Goal: Information Seeking & Learning: Learn about a topic

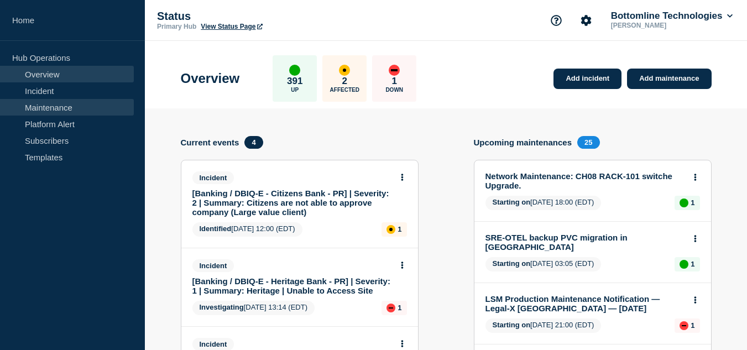
click at [59, 106] on link "Maintenance" at bounding box center [67, 107] width 134 height 17
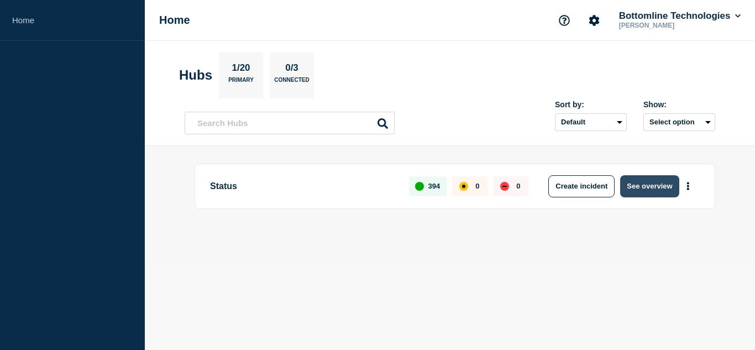
click at [634, 180] on button "See overview" at bounding box center [649, 186] width 59 height 22
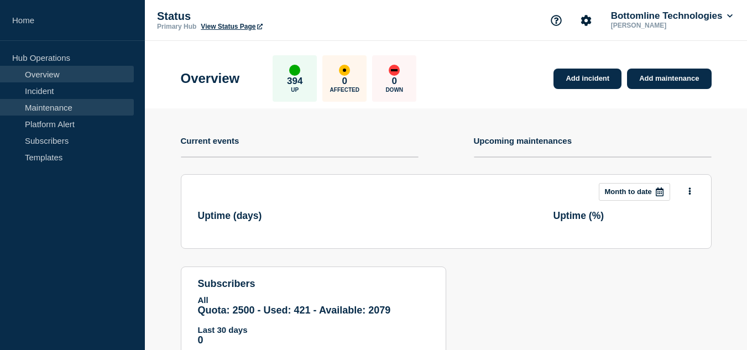
click at [54, 108] on link "Maintenance" at bounding box center [67, 107] width 134 height 17
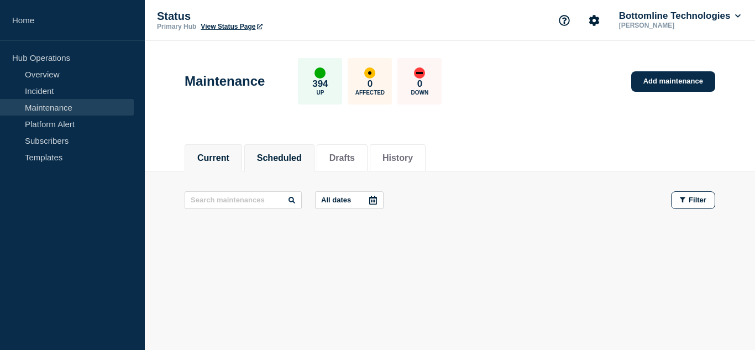
click at [300, 155] on button "Scheduled" at bounding box center [279, 158] width 45 height 10
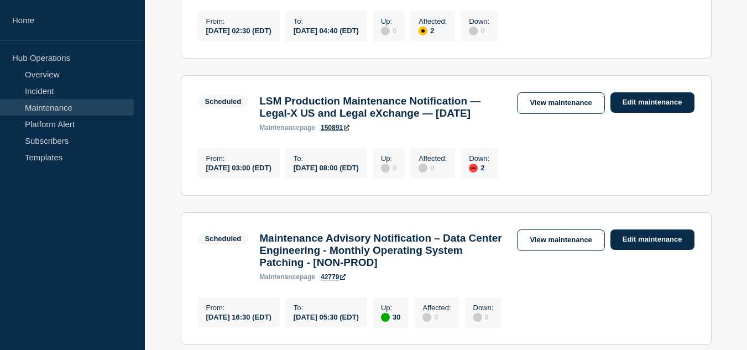
scroll to position [608, 0]
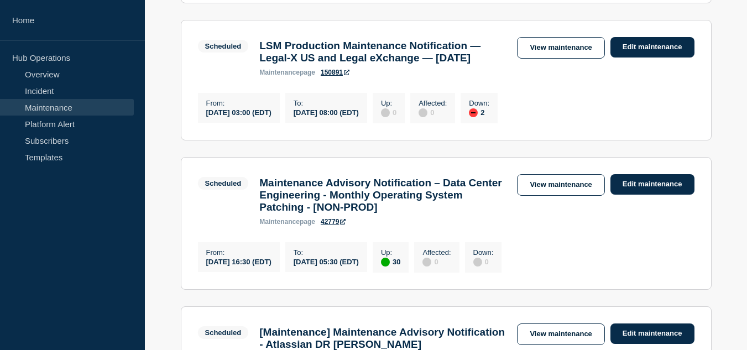
click at [121, 245] on aside "Home Hub Operations Overview Incident Maintenance Platform Alert Subscribers Te…" at bounding box center [72, 175] width 145 height 350
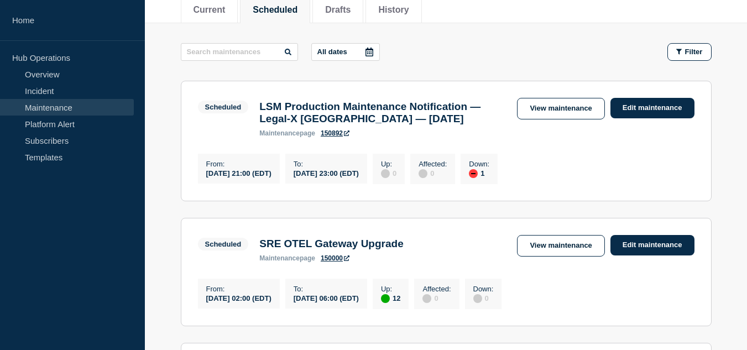
scroll to position [0, 0]
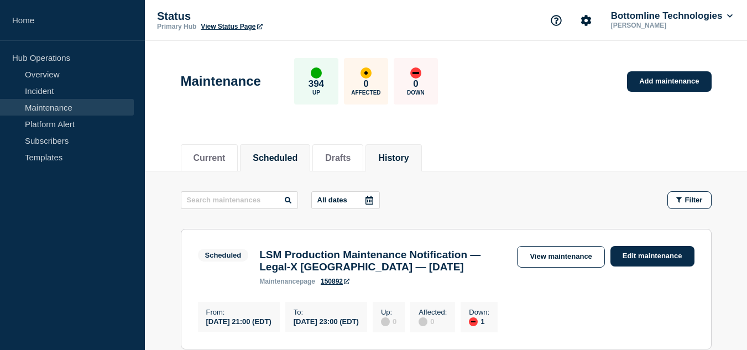
click at [380, 148] on li "History" at bounding box center [393, 157] width 56 height 27
click at [363, 155] on li "Drafts" at bounding box center [337, 157] width 51 height 27
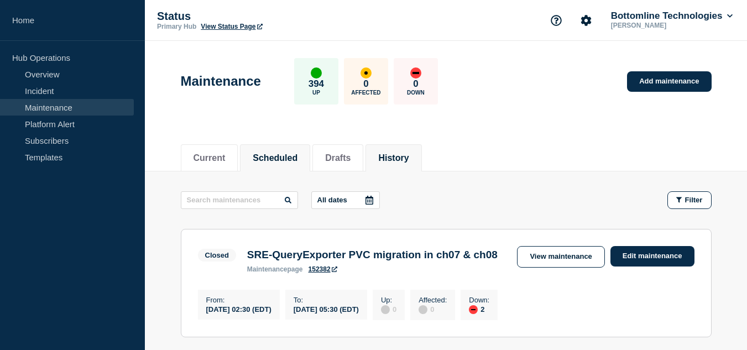
click at [297, 158] on button "Scheduled" at bounding box center [275, 158] width 45 height 10
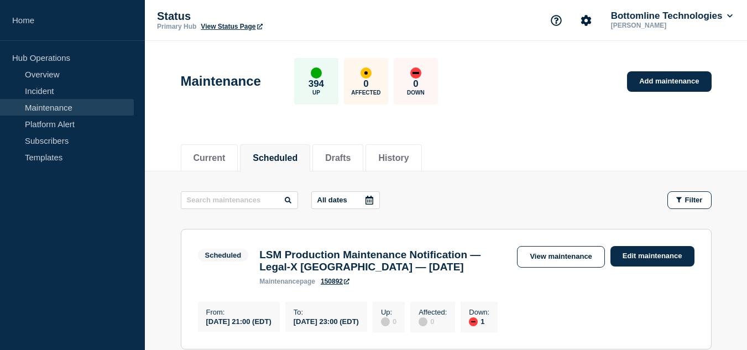
click at [530, 134] on div "Current Scheduled Drafts History" at bounding box center [446, 152] width 531 height 38
click at [497, 150] on div "Current Scheduled Drafts History" at bounding box center [446, 152] width 531 height 38
click at [293, 159] on button "Scheduled" at bounding box center [275, 158] width 45 height 10
click at [234, 156] on li "Current" at bounding box center [209, 157] width 57 height 27
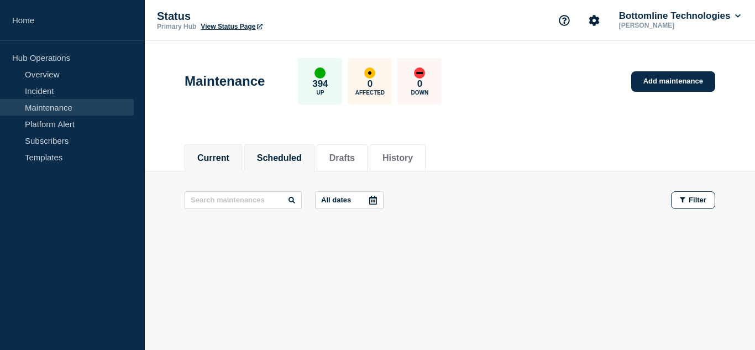
click at [296, 155] on button "Scheduled" at bounding box center [279, 158] width 45 height 10
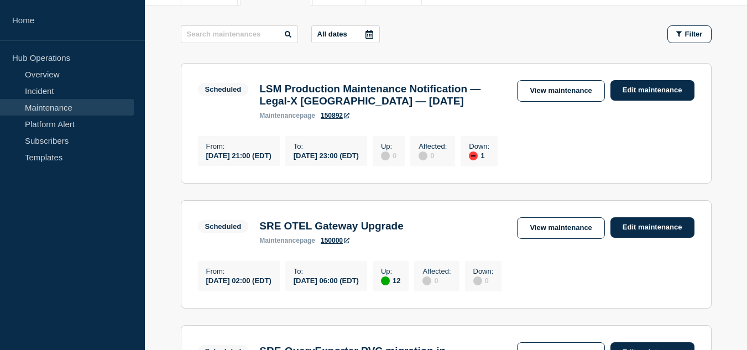
scroll to position [221, 0]
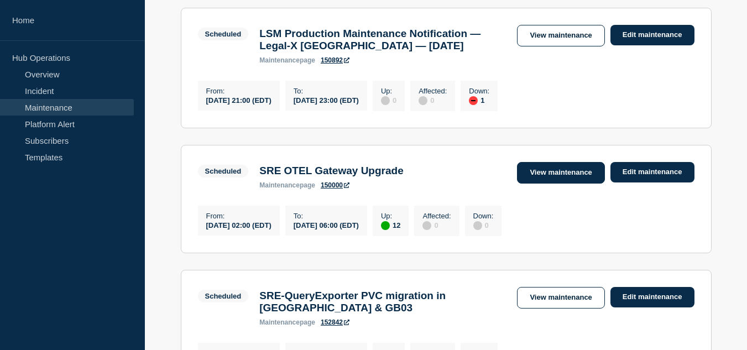
click at [533, 183] on link "View maintenance" at bounding box center [560, 173] width 87 height 22
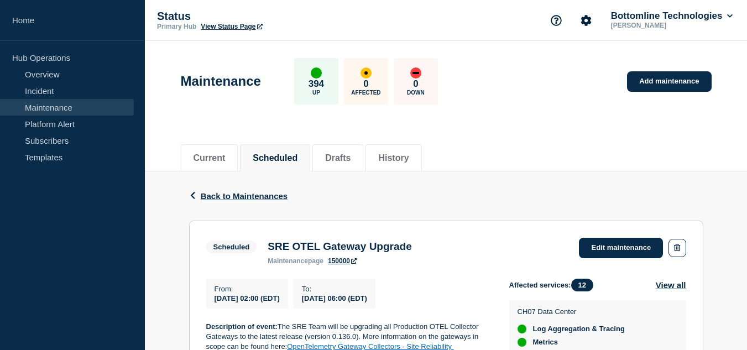
scroll to position [111, 0]
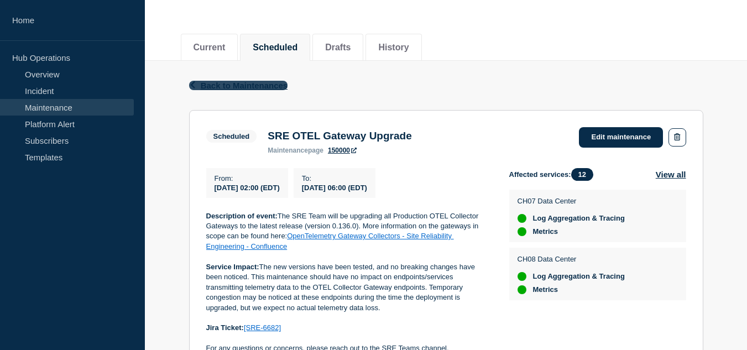
click at [264, 84] on span "Back to Maintenances" at bounding box center [244, 85] width 87 height 9
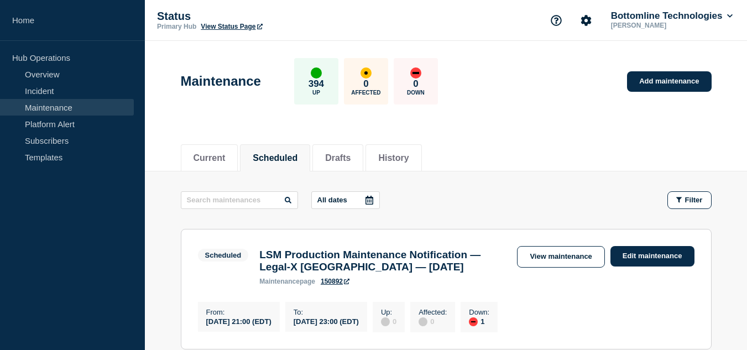
click at [499, 135] on div "Current Scheduled Drafts History" at bounding box center [446, 152] width 531 height 38
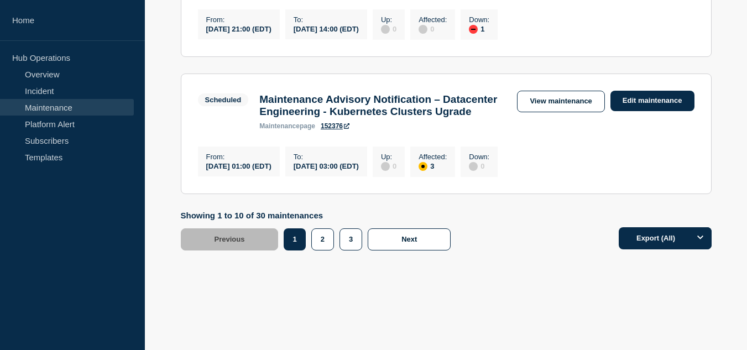
scroll to position [1530, 0]
click at [537, 91] on link "View maintenance" at bounding box center [560, 102] width 87 height 22
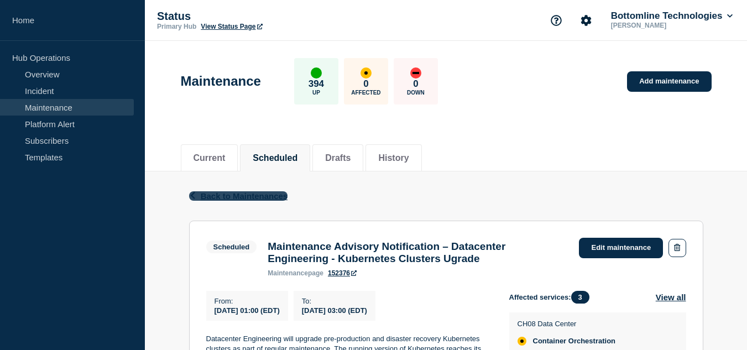
click at [245, 193] on span "Back to Maintenances" at bounding box center [244, 195] width 87 height 9
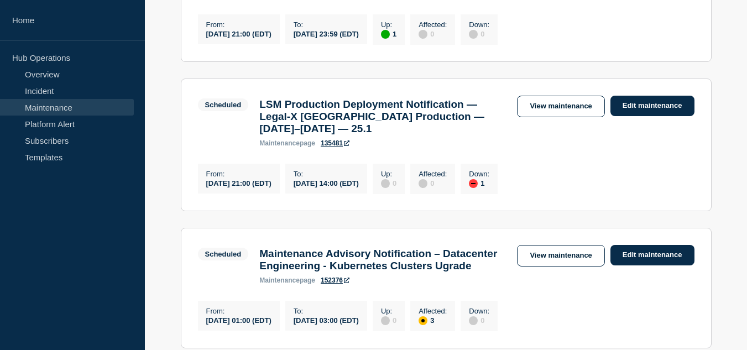
scroll to position [1530, 0]
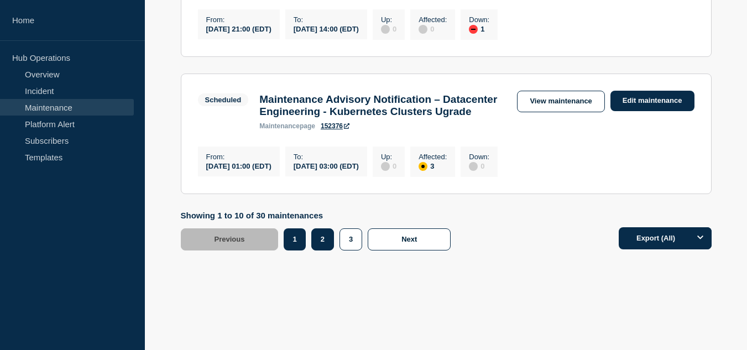
click at [325, 237] on button "2" at bounding box center [322, 239] width 23 height 22
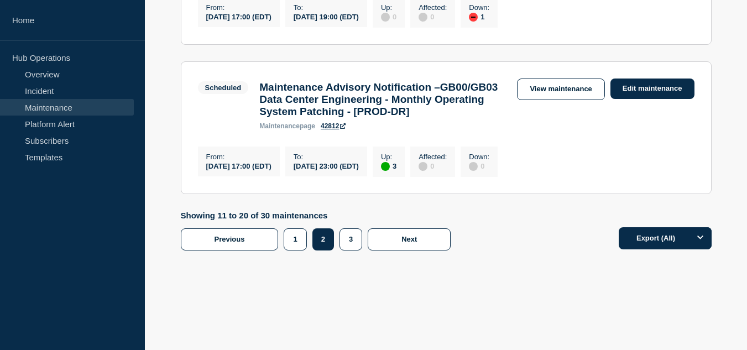
scroll to position [1575, 0]
click at [300, 243] on button "1" at bounding box center [295, 239] width 23 height 22
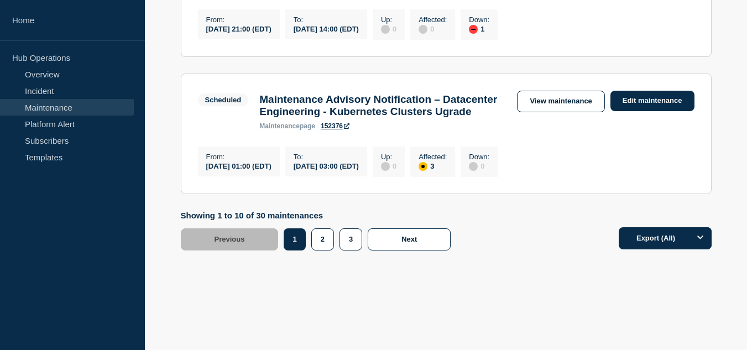
scroll to position [1530, 0]
click at [550, 91] on link "View maintenance" at bounding box center [560, 102] width 87 height 22
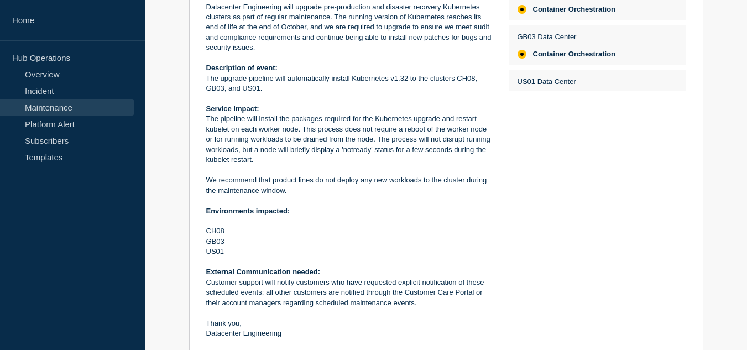
scroll to position [458, 0]
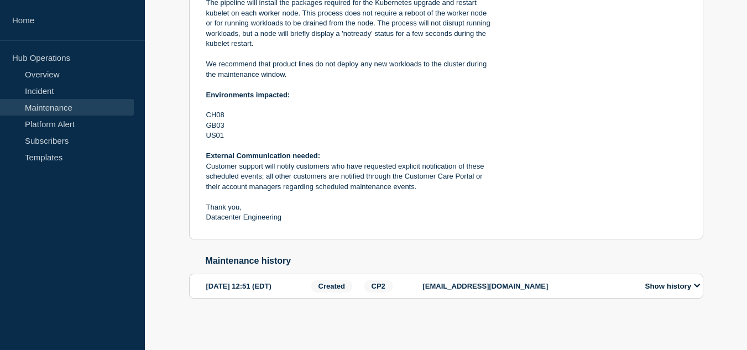
click at [649, 287] on button "Show history" at bounding box center [673, 285] width 62 height 9
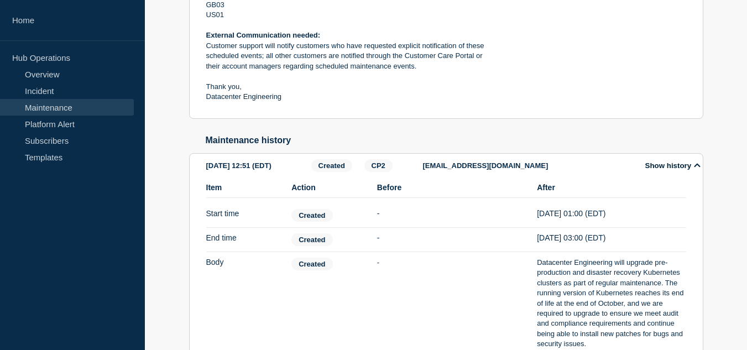
scroll to position [513, 0]
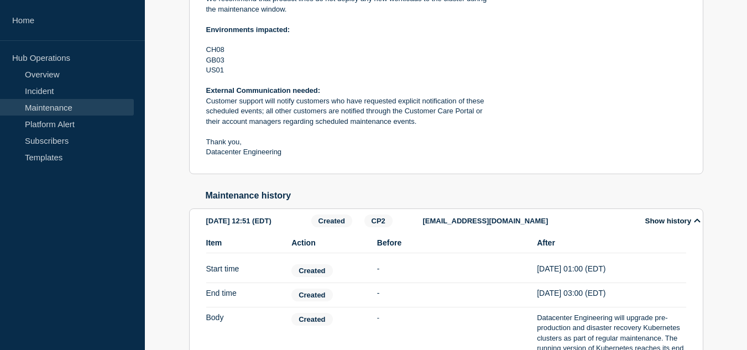
click at [648, 225] on div "Show history" at bounding box center [669, 220] width 67 height 13
click at [649, 226] on button "Show history" at bounding box center [673, 220] width 62 height 9
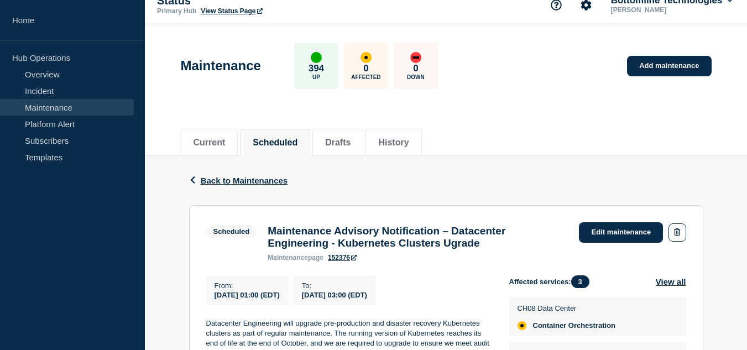
scroll to position [0, 0]
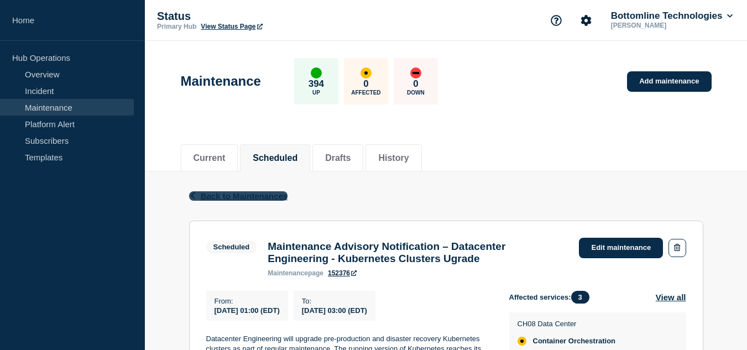
click at [249, 195] on span "Back to Maintenances" at bounding box center [244, 195] width 87 height 9
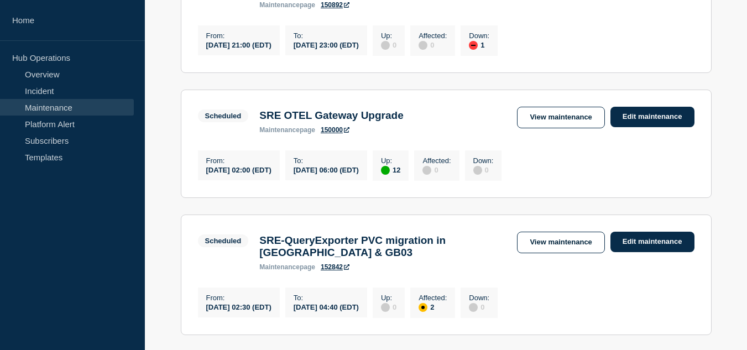
scroll to position [332, 0]
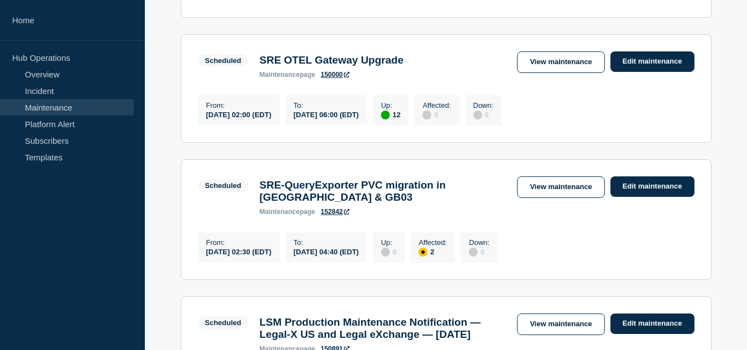
click at [549, 78] on div "Scheduled SRE OTEL Gateway Upgrade maintenance page 150000 View maintenance Edi…" at bounding box center [446, 64] width 496 height 27
click at [547, 73] on link "View maintenance" at bounding box center [560, 62] width 87 height 22
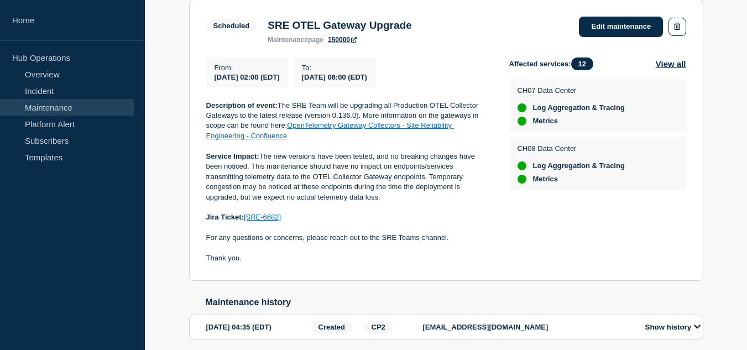
scroll to position [55, 0]
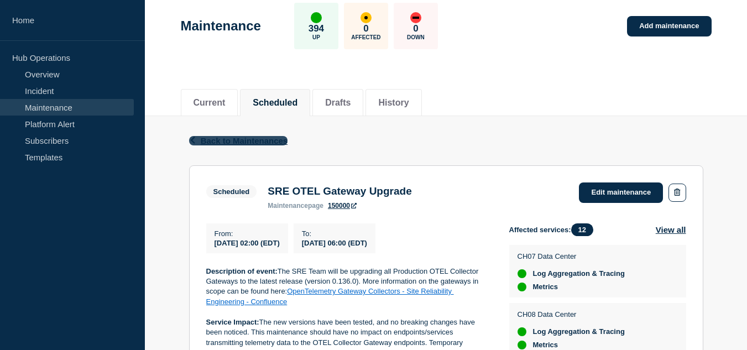
click at [238, 140] on span "Back to Maintenances" at bounding box center [244, 140] width 87 height 9
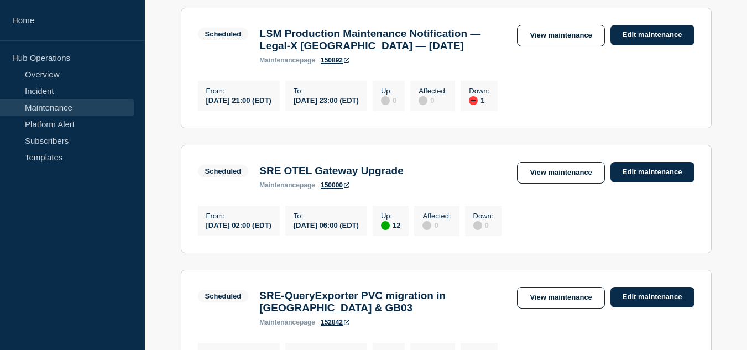
scroll to position [332, 0]
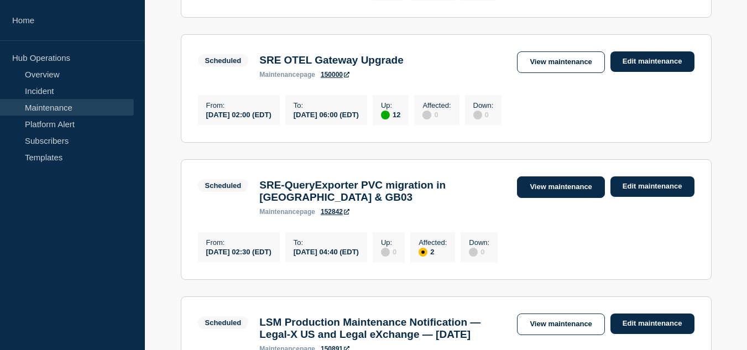
click at [541, 198] on link "View maintenance" at bounding box center [560, 187] width 87 height 22
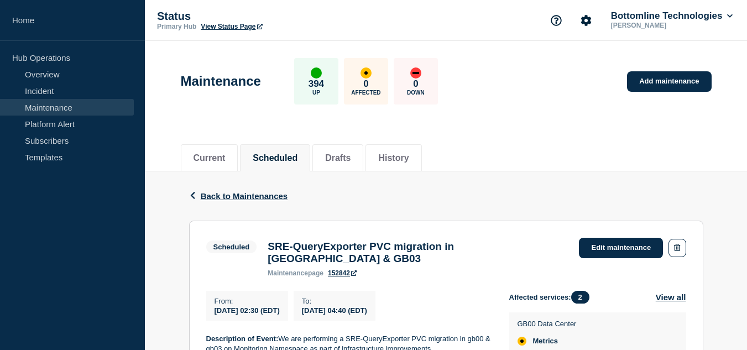
scroll to position [187, 0]
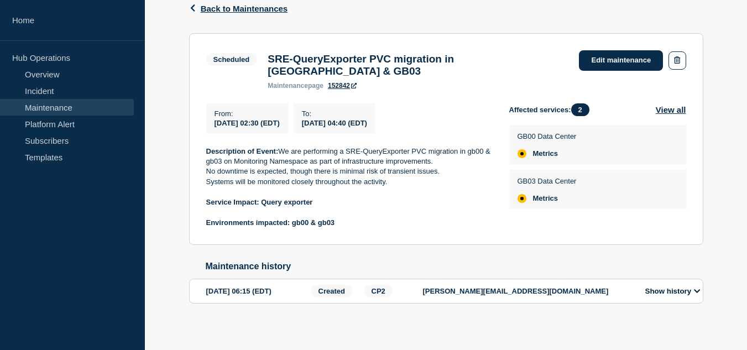
click at [401, 63] on h3 "SRE-QueryExporter PVC migration in GB00 & GB03" at bounding box center [418, 65] width 300 height 24
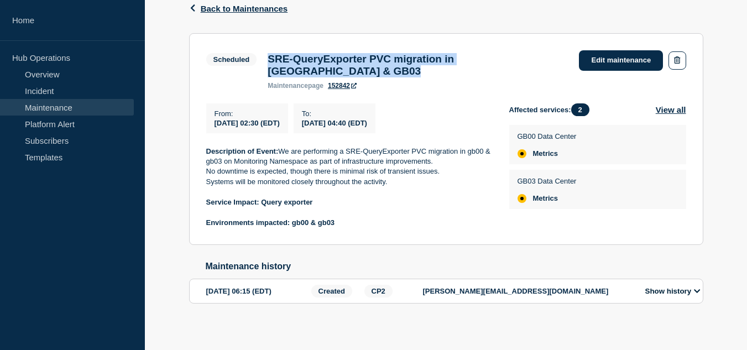
click at [401, 63] on h3 "SRE-QueryExporter PVC migration in GB00 & GB03" at bounding box center [418, 65] width 300 height 24
copy h3 "SRE-QueryExporter PVC migration in GB00 & GB03"
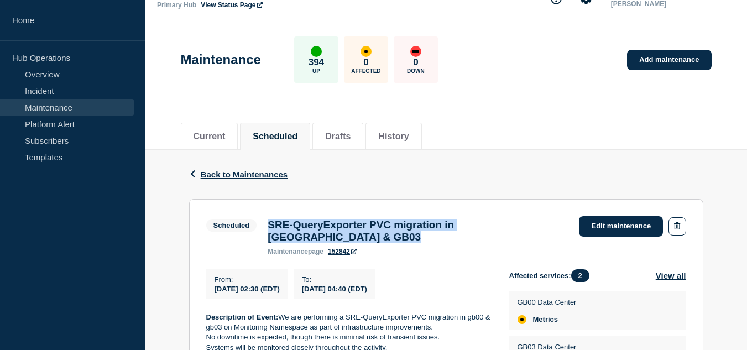
scroll to position [132, 0]
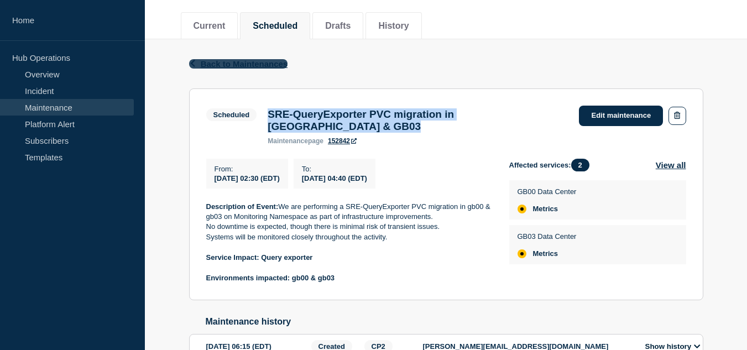
click at [205, 66] on span "Back to Maintenances" at bounding box center [244, 63] width 87 height 9
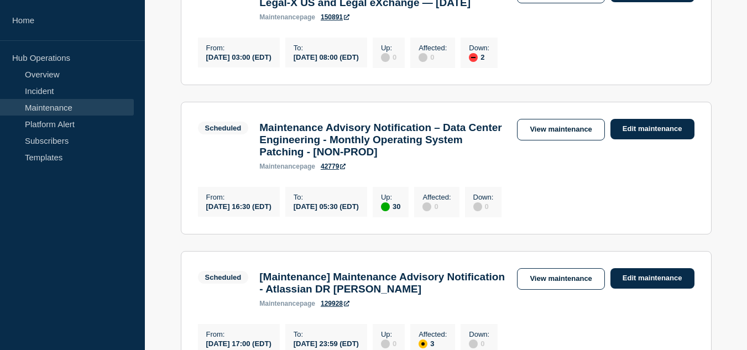
scroll to position [719, 0]
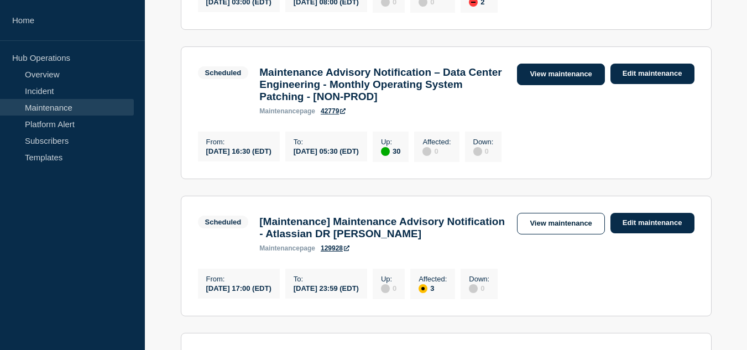
click at [536, 85] on link "View maintenance" at bounding box center [560, 75] width 87 height 22
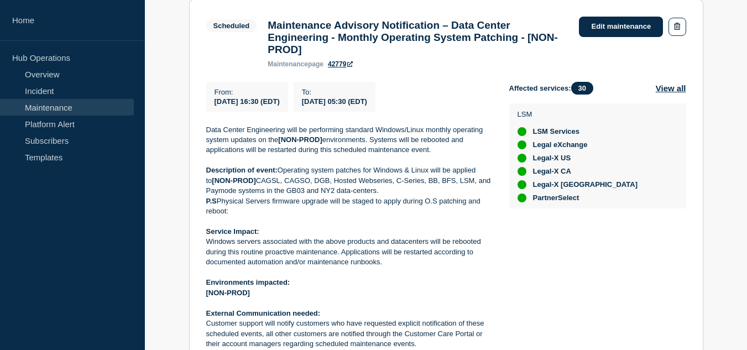
scroll to position [166, 0]
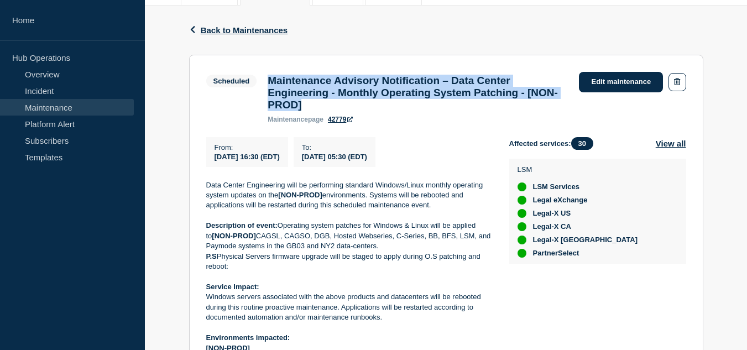
drag, startPoint x: 268, startPoint y: 84, endPoint x: 344, endPoint y: 109, distance: 80.9
click at [344, 109] on h3 "Maintenance Advisory Notification – Data Center Engineering - Monthly Operating…" at bounding box center [418, 93] width 300 height 36
copy h3 "Maintenance Advisory Notification – Data Center Engineering - Monthly Operating…"
drag, startPoint x: 214, startPoint y: 154, endPoint x: 420, endPoint y: 166, distance: 206.5
click at [420, 166] on div "From : 2025-10-15 16:30 (EDT) To : 2025-10-16 05:30 (EDT)" at bounding box center [357, 152] width 303 height 30
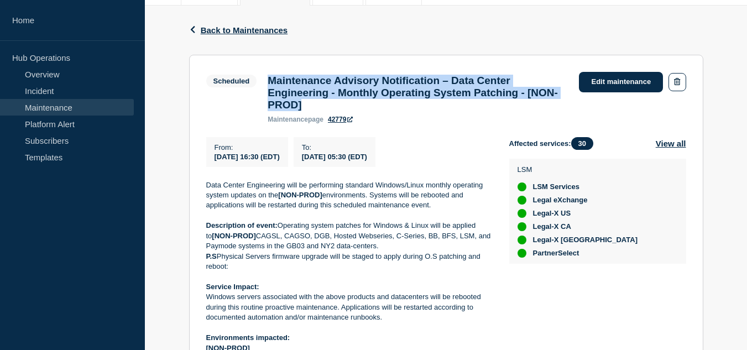
copy div "From : 2025-10-15 16:30 (EDT) To : 2025-10-16 05:30 (EDT)"
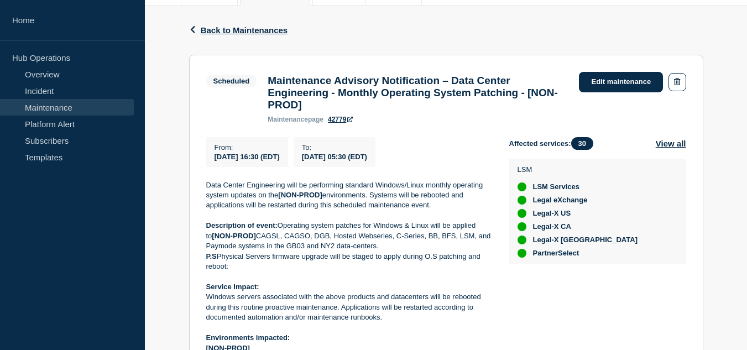
click at [663, 331] on div "Affected services: 30 View all Banking - DBIQ-Enterprise Bank of Hawaii BBVA Co…" at bounding box center [597, 306] width 177 height 339
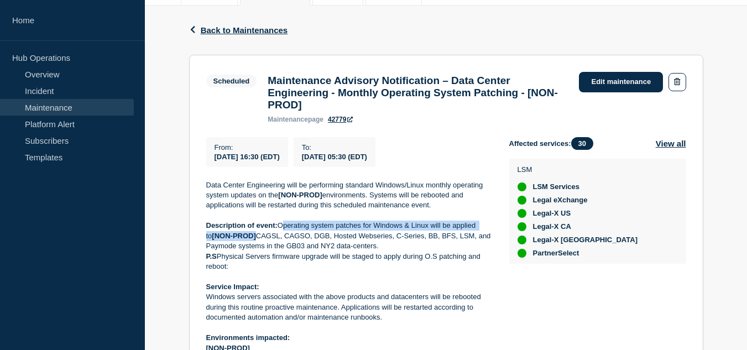
drag, startPoint x: 280, startPoint y: 233, endPoint x: 250, endPoint y: 247, distance: 32.9
click at [250, 247] on p "Description of event: Operating system patches for Windows & Linux will be appl…" at bounding box center [348, 236] width 285 height 30
copy p "Operating system patches for Windows & Linux will be applied to [NON-PROD]"
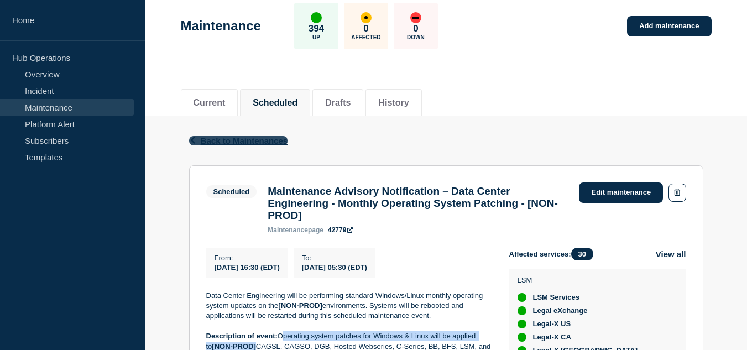
click at [281, 139] on span "Back to Maintenances" at bounding box center [244, 140] width 87 height 9
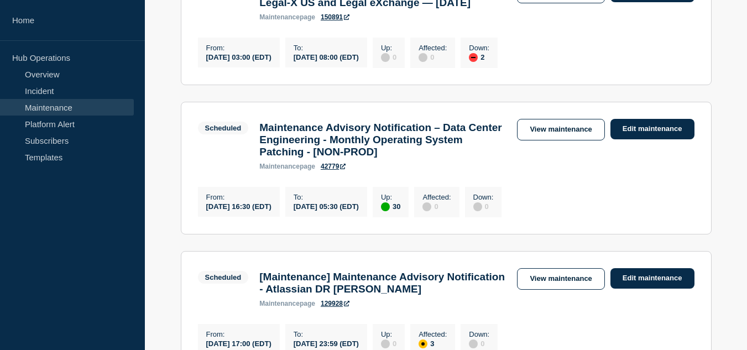
scroll to position [829, 0]
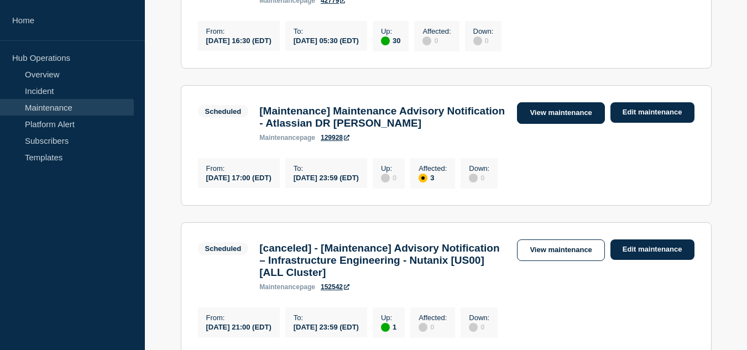
click at [544, 124] on link "View maintenance" at bounding box center [560, 113] width 87 height 22
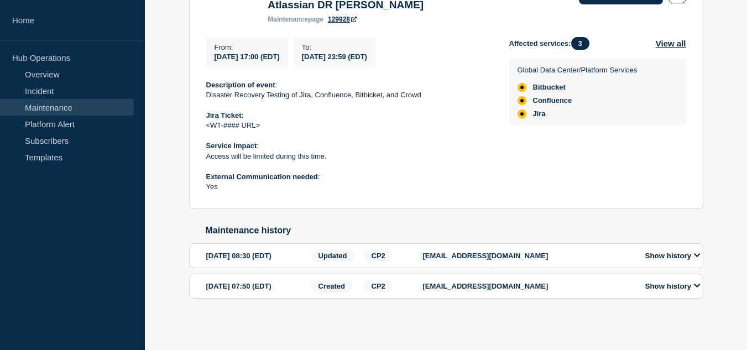
scroll to position [153, 0]
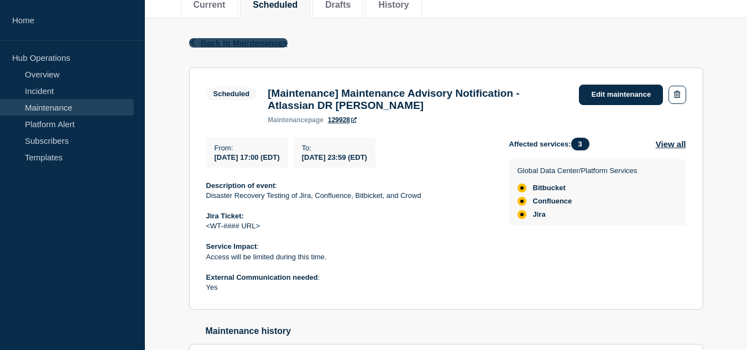
click at [243, 43] on span "Back to Maintenances" at bounding box center [244, 42] width 87 height 9
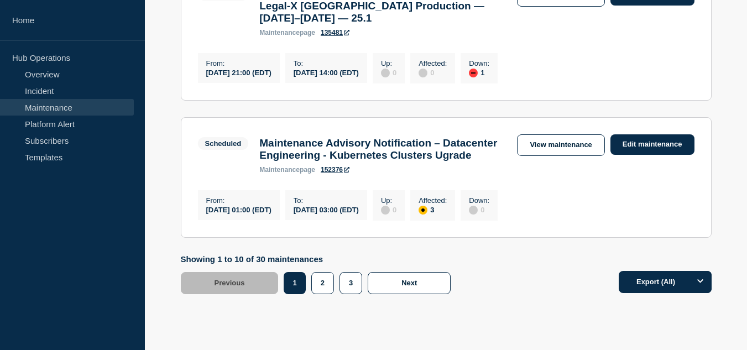
scroll to position [1437, 0]
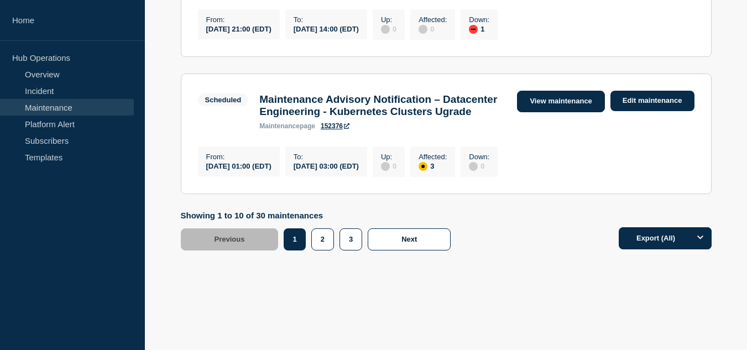
click at [524, 112] on link "View maintenance" at bounding box center [560, 102] width 87 height 22
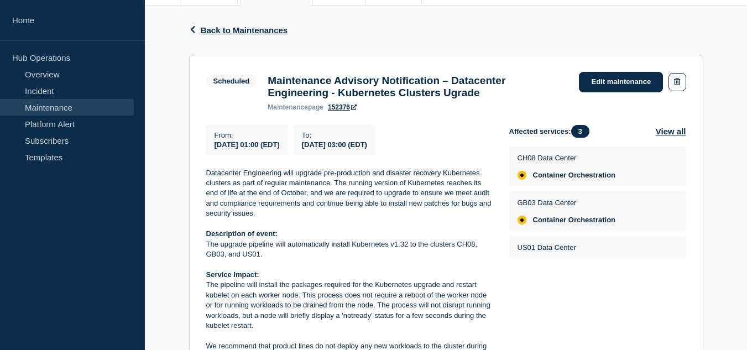
scroll to position [276, 0]
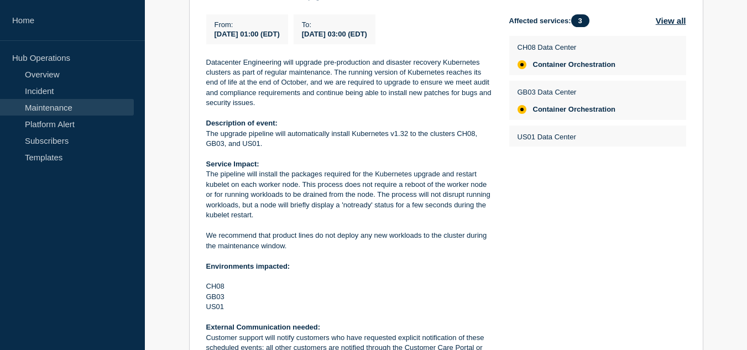
click at [514, 256] on div "Affected services: 3 View all CH08 Data Center Container Orchestration GB03 Dat…" at bounding box center [597, 204] width 177 height 380
click at [506, 254] on div "From : 2025-10-18 01:00 (EDT) To : 2025-10-18 03:00 (EDT) Datacenter Engineerin…" at bounding box center [357, 204] width 303 height 380
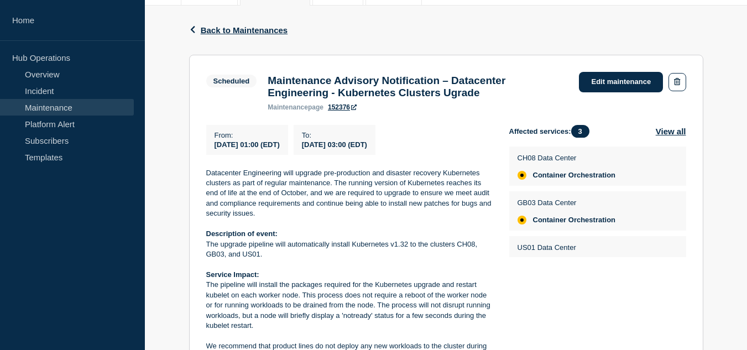
scroll to position [0, 0]
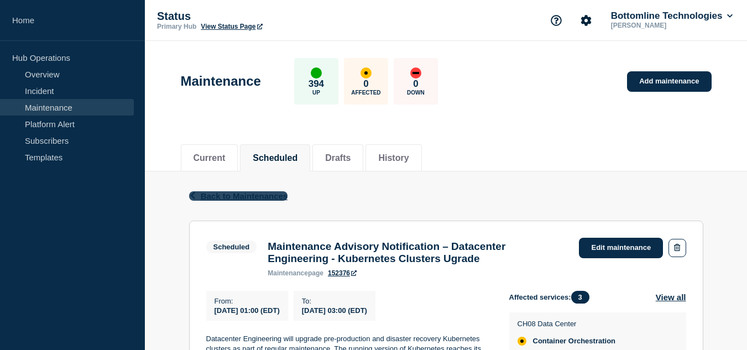
click at [275, 198] on span "Back to Maintenances" at bounding box center [244, 195] width 87 height 9
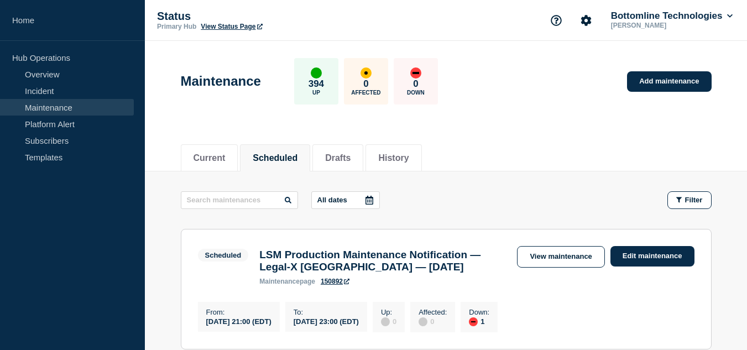
click at [571, 157] on div "Current Scheduled Drafts History" at bounding box center [446, 152] width 531 height 38
